Goal: Download file/media

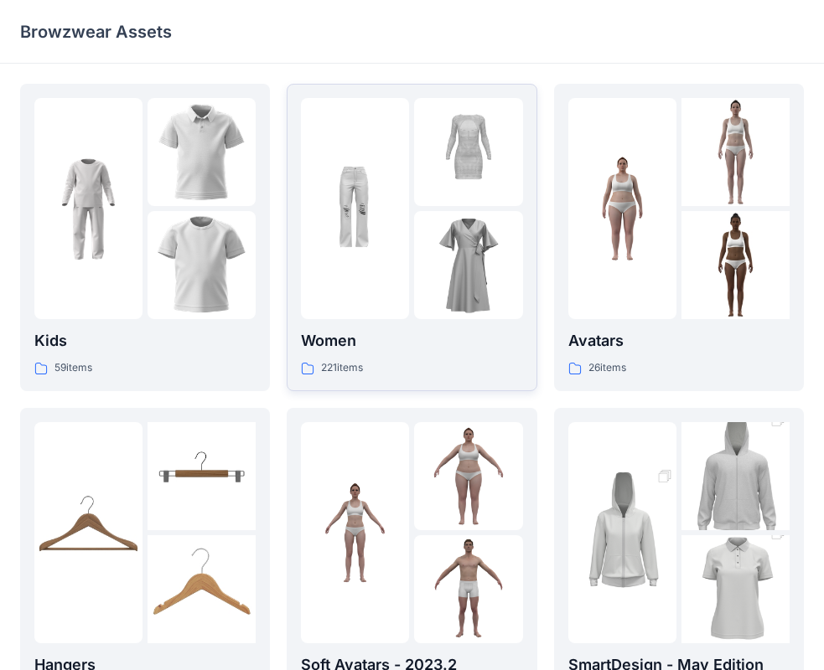
scroll to position [416, 0]
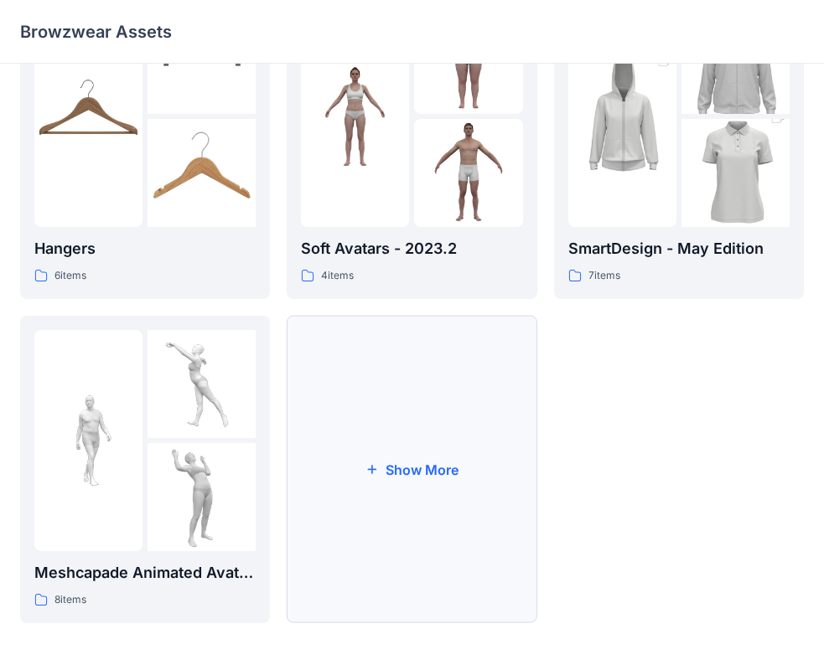
click at [407, 441] on button "Show More" at bounding box center [412, 470] width 250 height 308
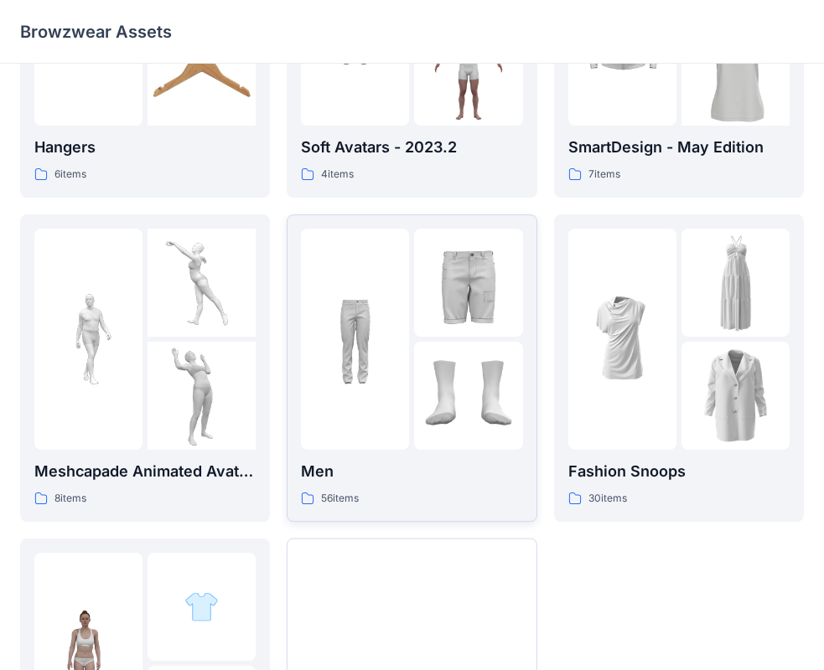
scroll to position [740, 0]
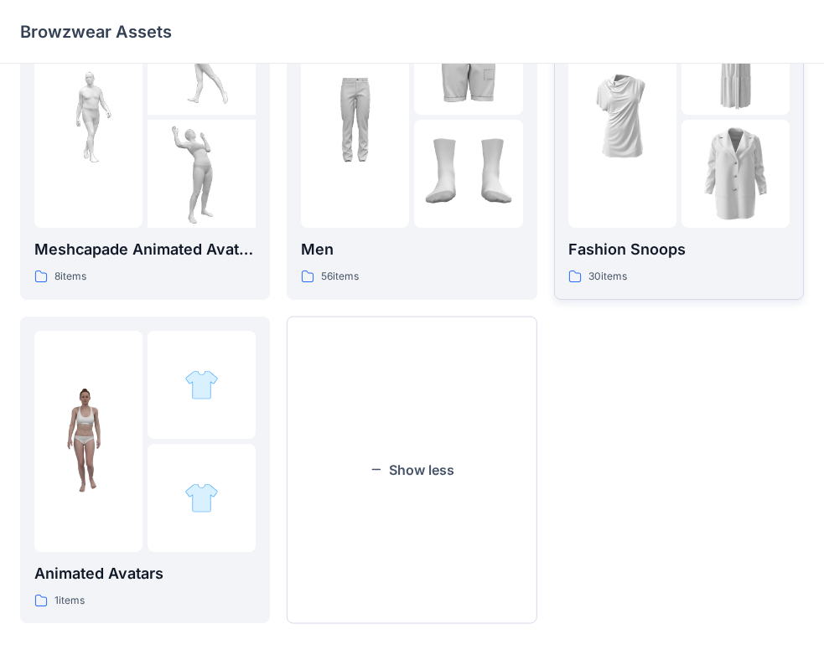
click at [713, 135] on img at bounding box center [735, 174] width 108 height 108
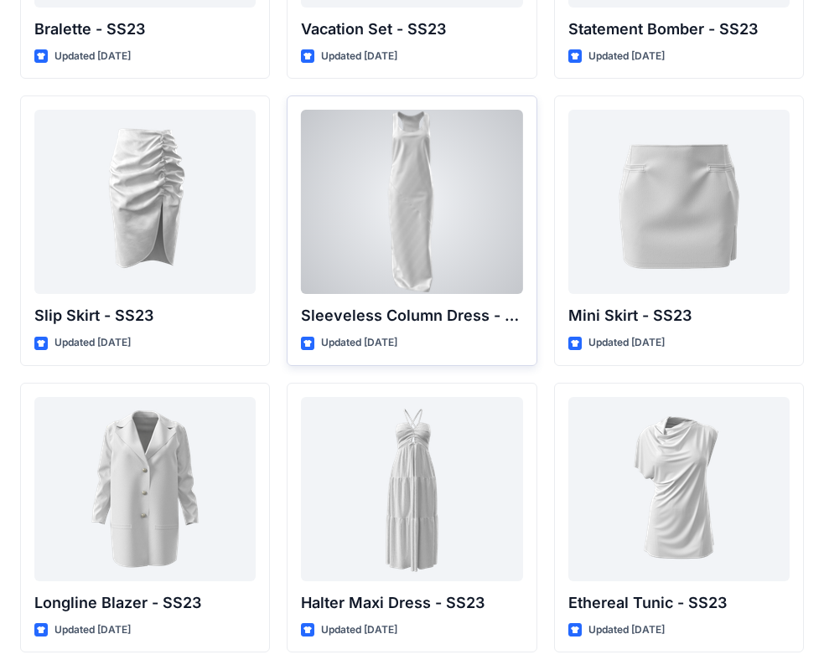
scroll to position [2287, 0]
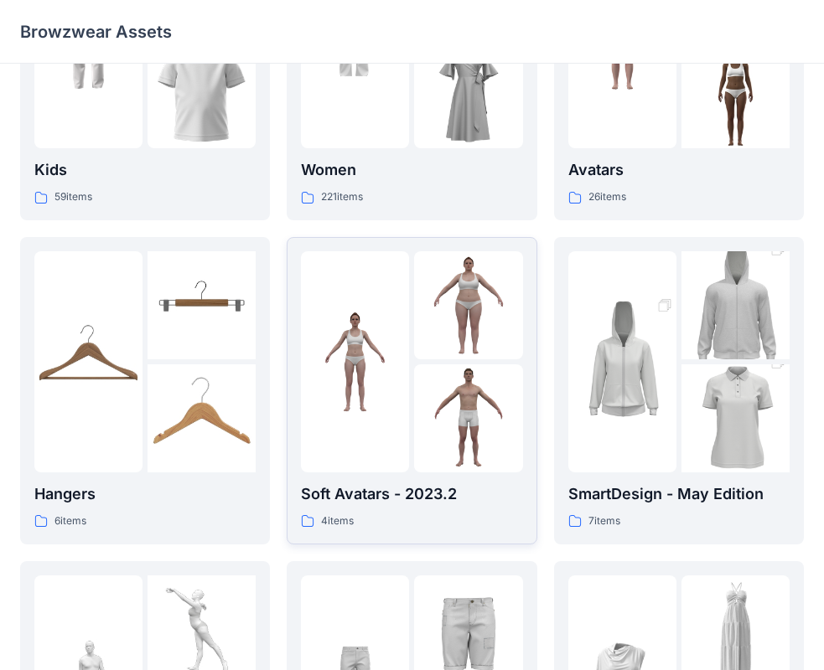
scroll to position [405, 0]
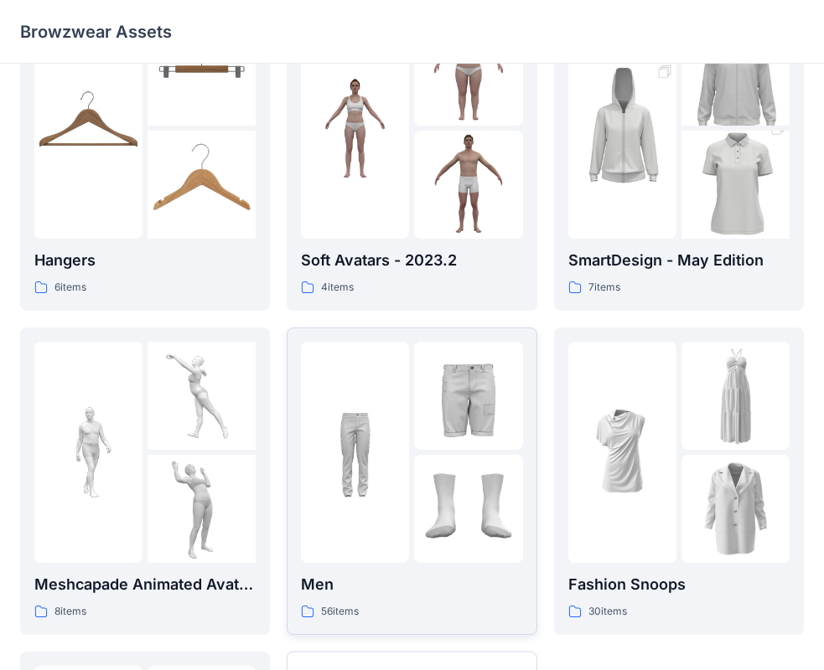
click at [452, 406] on img at bounding box center [468, 396] width 108 height 108
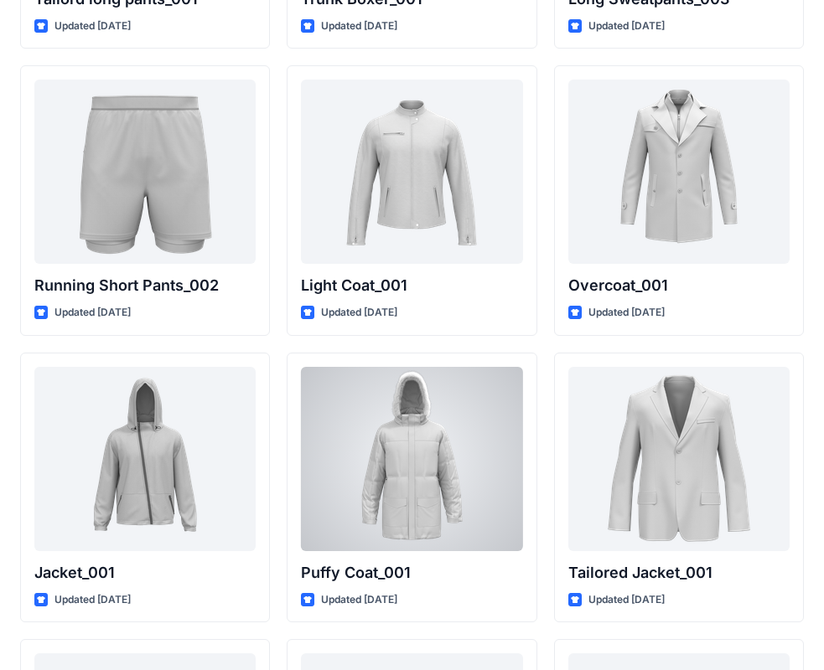
scroll to position [4321, 0]
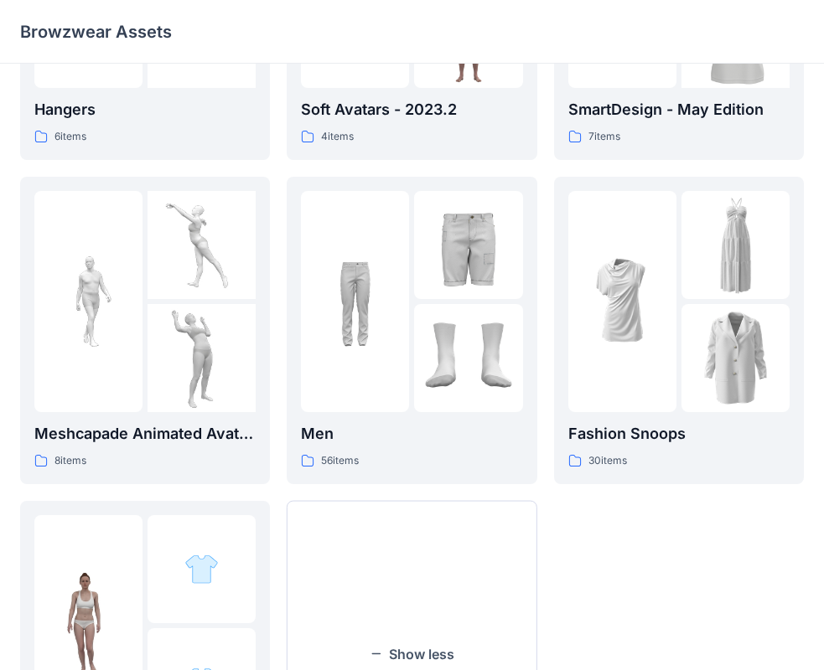
scroll to position [572, 0]
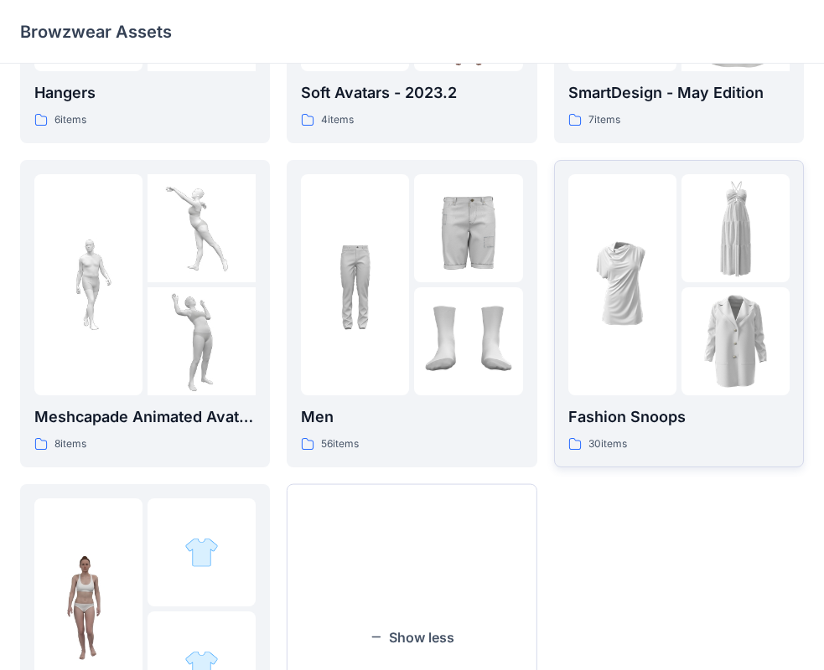
click at [628, 335] on img at bounding box center [622, 284] width 108 height 108
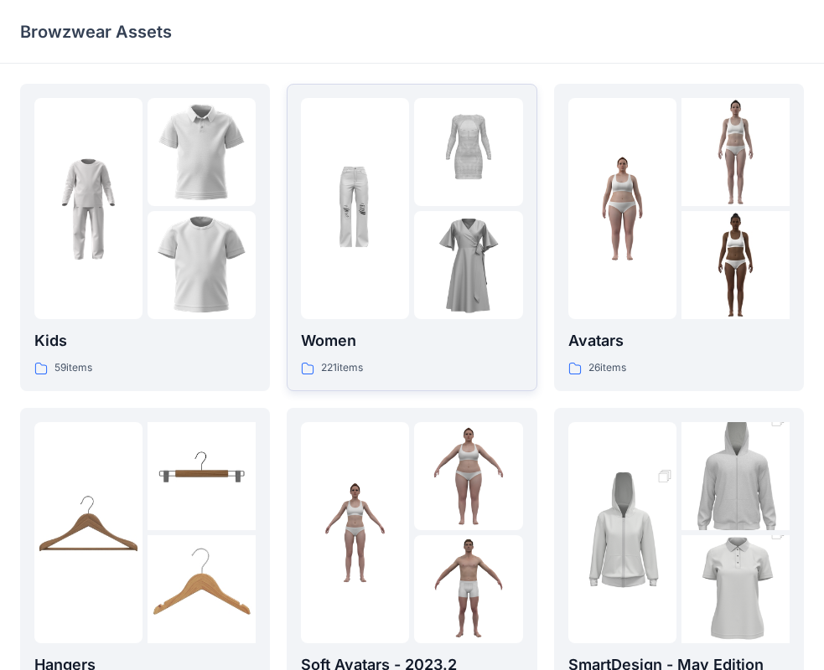
click at [395, 168] on img at bounding box center [355, 209] width 108 height 108
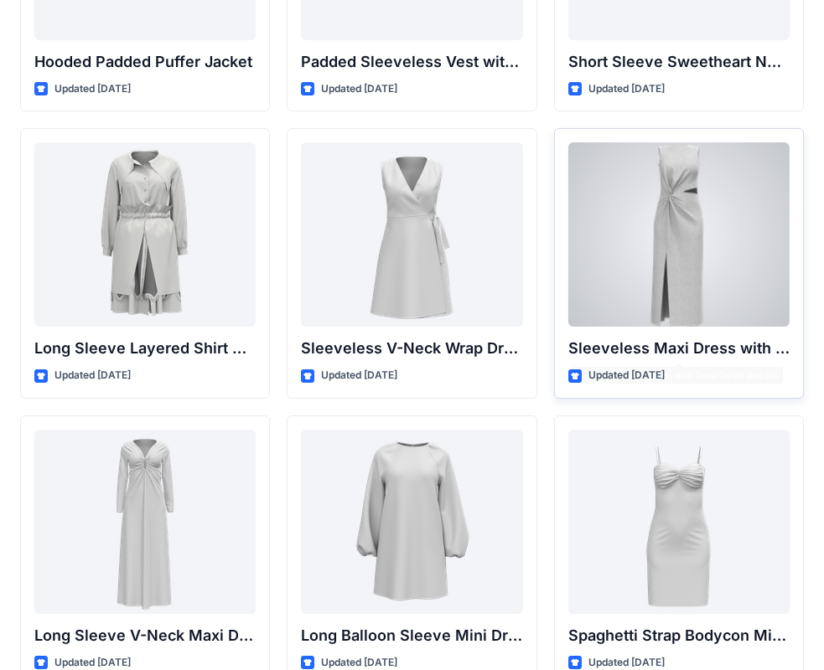
scroll to position [2251, 0]
click at [690, 192] on div at bounding box center [678, 234] width 221 height 184
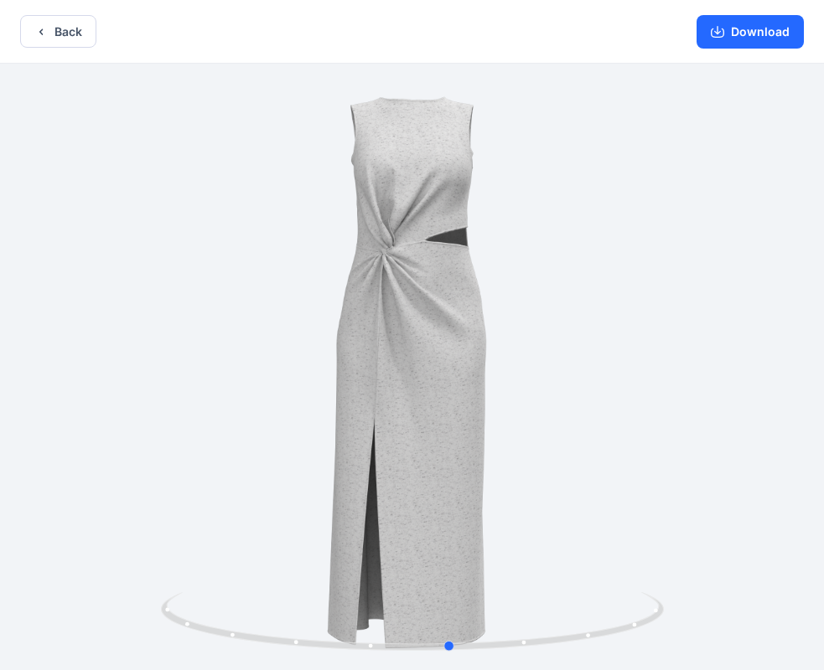
drag, startPoint x: 496, startPoint y: 339, endPoint x: 32, endPoint y: 296, distance: 466.2
click at [32, 296] on div at bounding box center [412, 369] width 824 height 610
drag, startPoint x: 365, startPoint y: 329, endPoint x: 364, endPoint y: 296, distance: 33.5
click at [364, 296] on div at bounding box center [412, 369] width 824 height 610
click at [754, 37] on button "Download" at bounding box center [749, 32] width 107 height 34
